Goal: Transaction & Acquisition: Purchase product/service

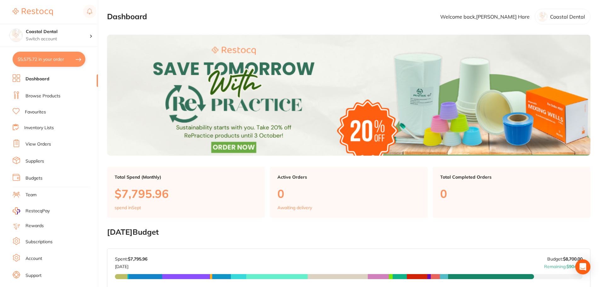
click at [39, 97] on link "Browse Products" at bounding box center [43, 96] width 35 height 6
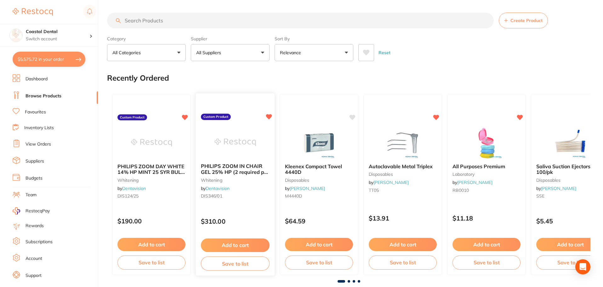
click at [239, 152] on img at bounding box center [235, 142] width 41 height 32
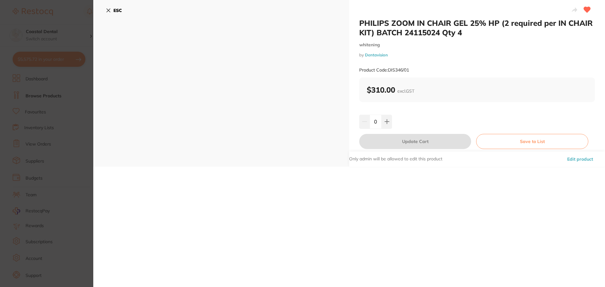
click at [106, 10] on icon at bounding box center [108, 10] width 5 height 5
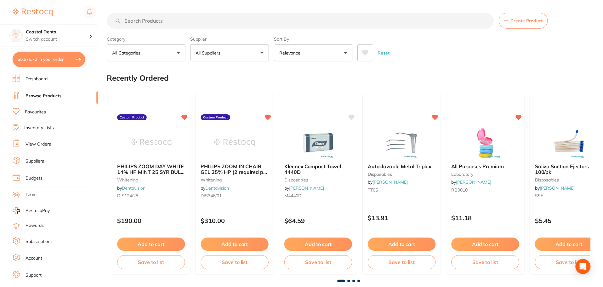
scroll to position [95, 0]
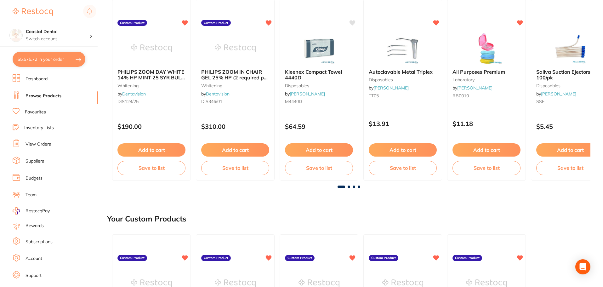
click at [22, 62] on button "$5,575.72 in your order" at bounding box center [49, 59] width 73 height 15
checkbox input "true"
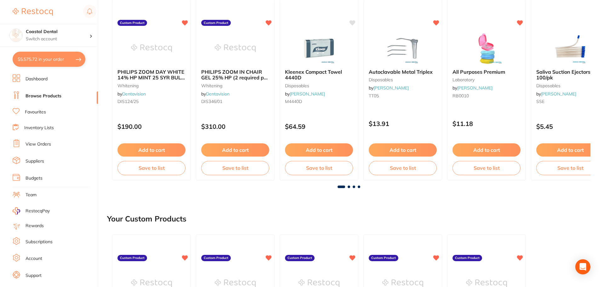
checkbox input "true"
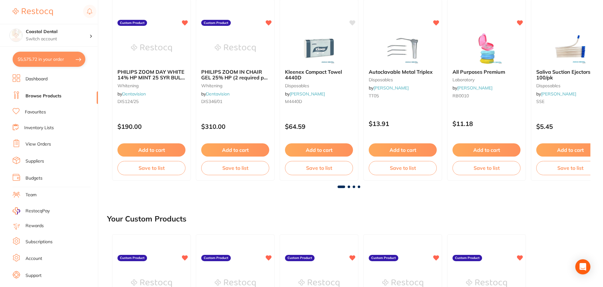
checkbox input "true"
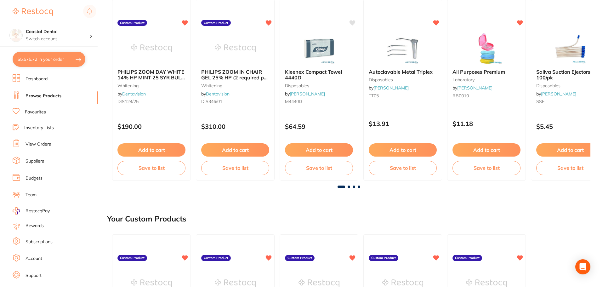
checkbox input "true"
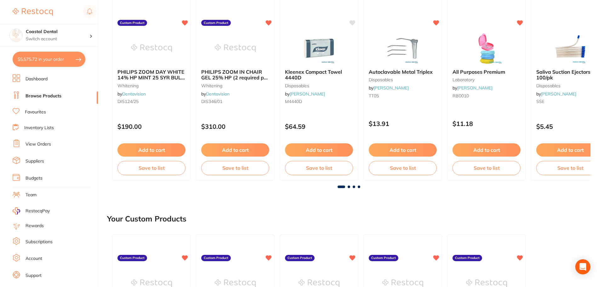
checkbox input "true"
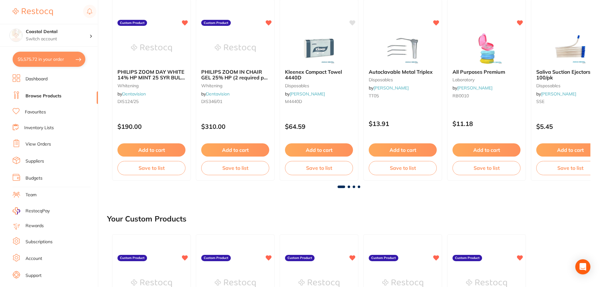
checkbox input "true"
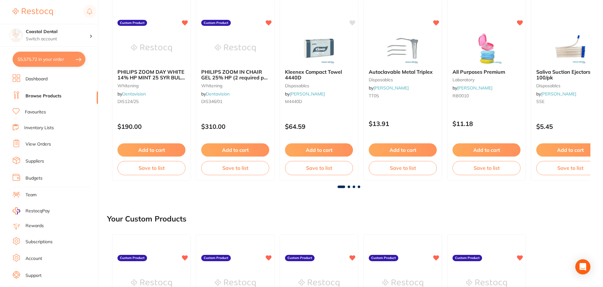
checkbox input "true"
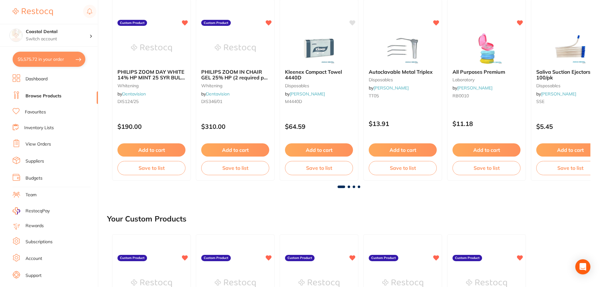
checkbox input "true"
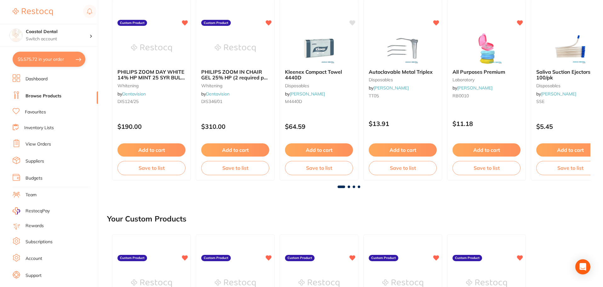
checkbox input "true"
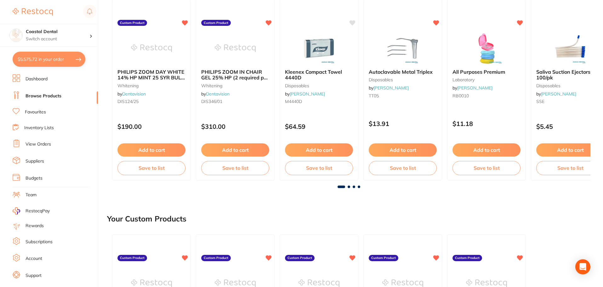
checkbox input "true"
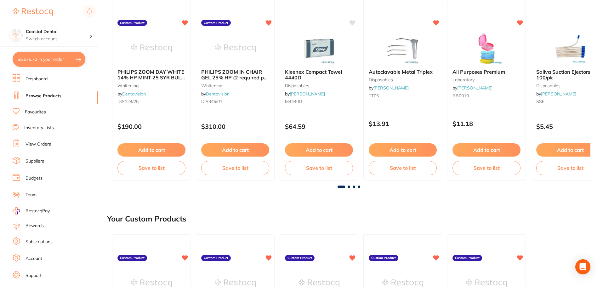
checkbox input "true"
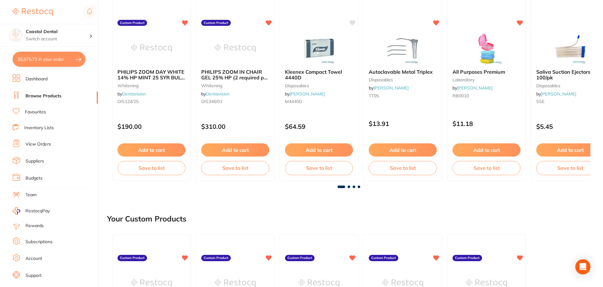
checkbox input "true"
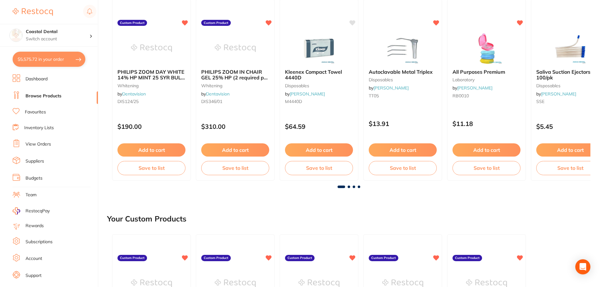
checkbox input "true"
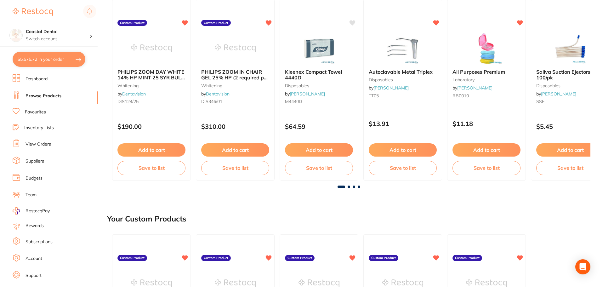
checkbox input "true"
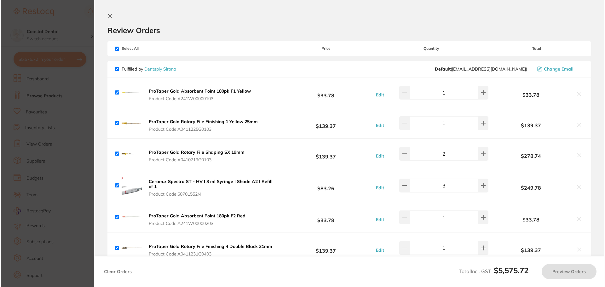
scroll to position [0, 0]
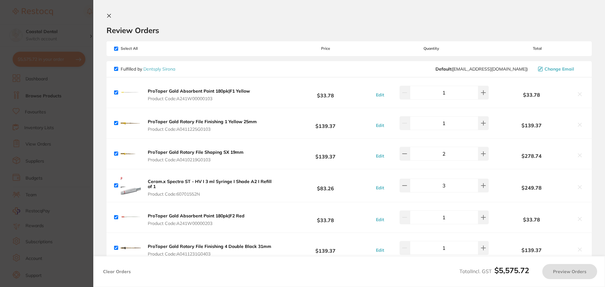
click at [78, 112] on section "Update RRP Set your pre negotiated price for this item. Item Agreed RRP (excl. …" at bounding box center [302, 143] width 605 height 287
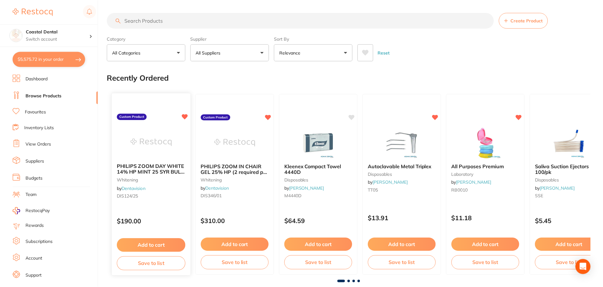
scroll to position [95, 0]
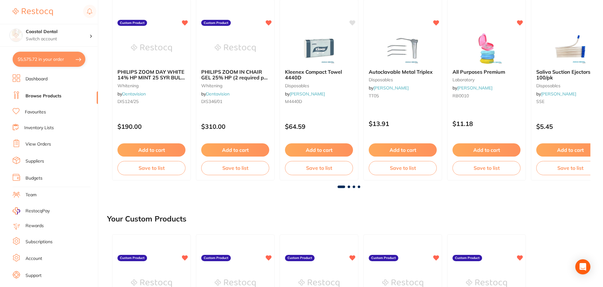
click at [28, 58] on button "$5,575.72 in your order" at bounding box center [49, 59] width 73 height 15
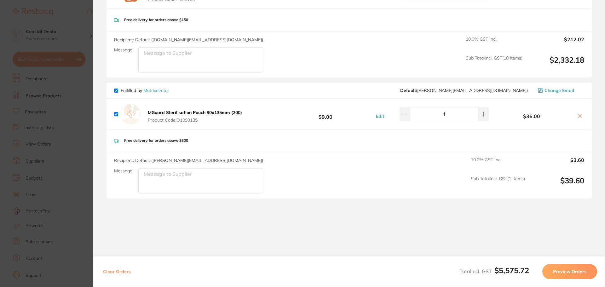
scroll to position [2509, 0]
click at [85, 181] on section "Update RRP Set your pre negotiated price for this item. Item Agreed RRP (excl. …" at bounding box center [302, 143] width 605 height 287
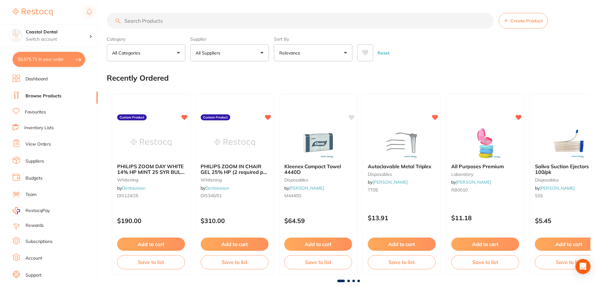
scroll to position [95, 0]
